Goal: Find specific page/section: Find specific page/section

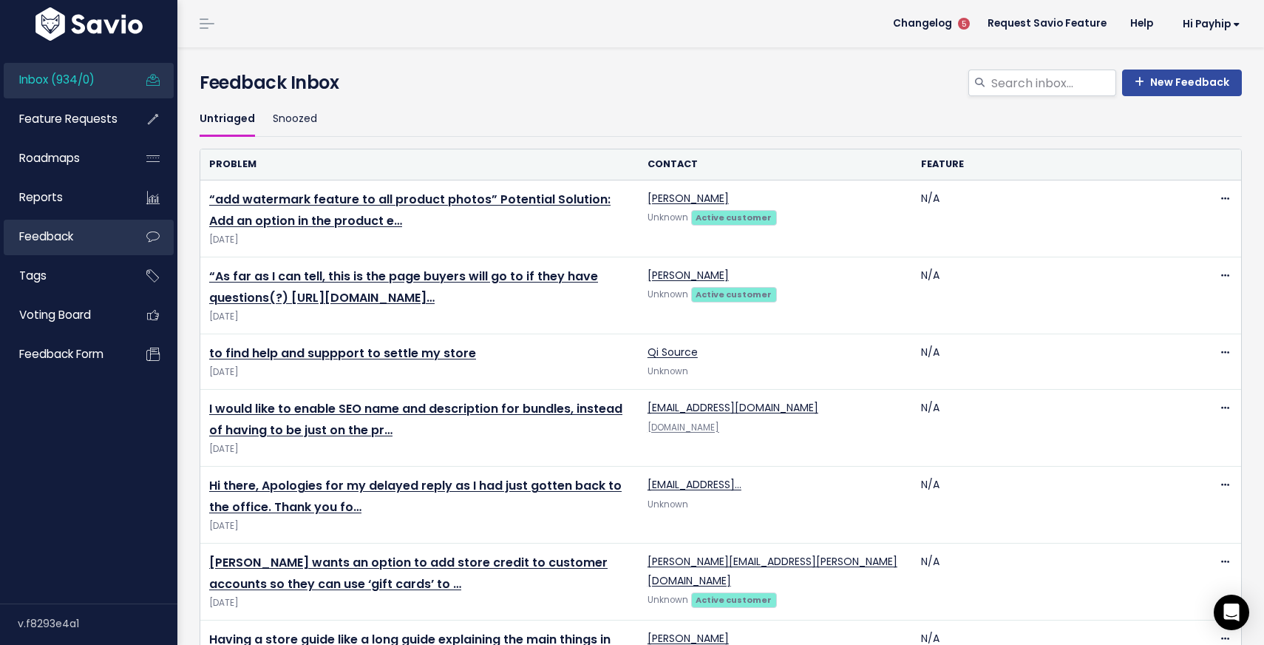
click at [84, 248] on link "Feedback" at bounding box center [63, 237] width 119 height 34
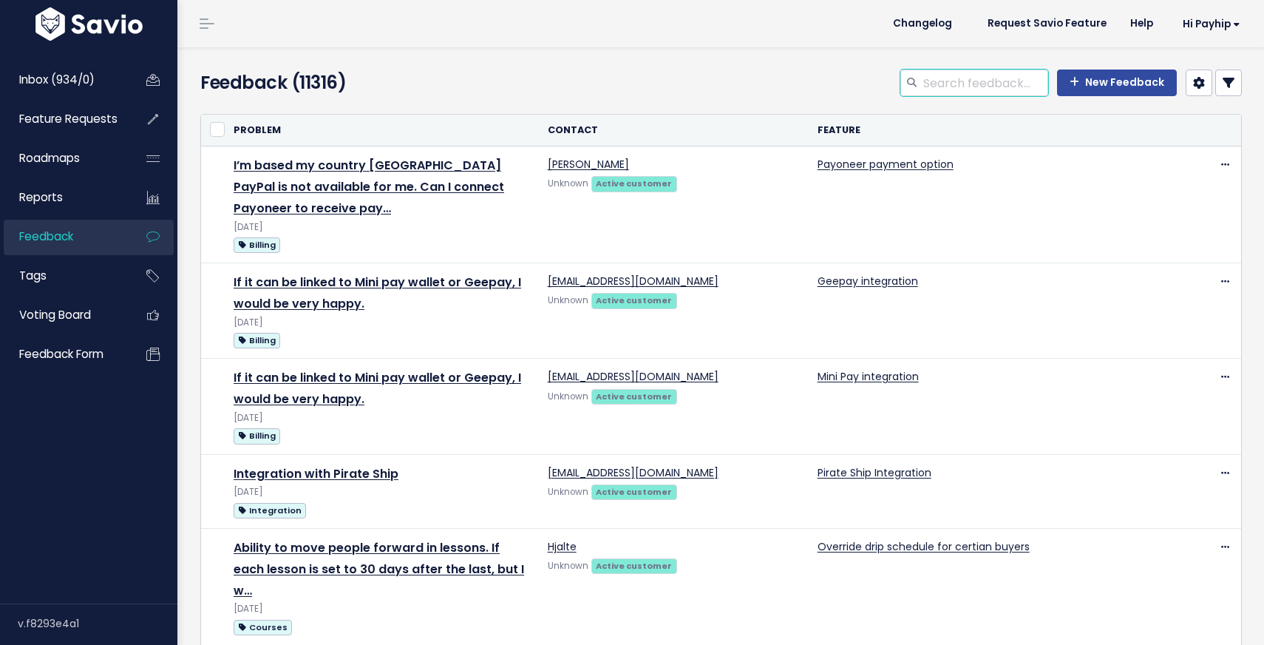
click at [989, 81] on input "search" at bounding box center [985, 82] width 126 height 27
type input "strikethrough"
